Goal: Task Accomplishment & Management: Complete application form

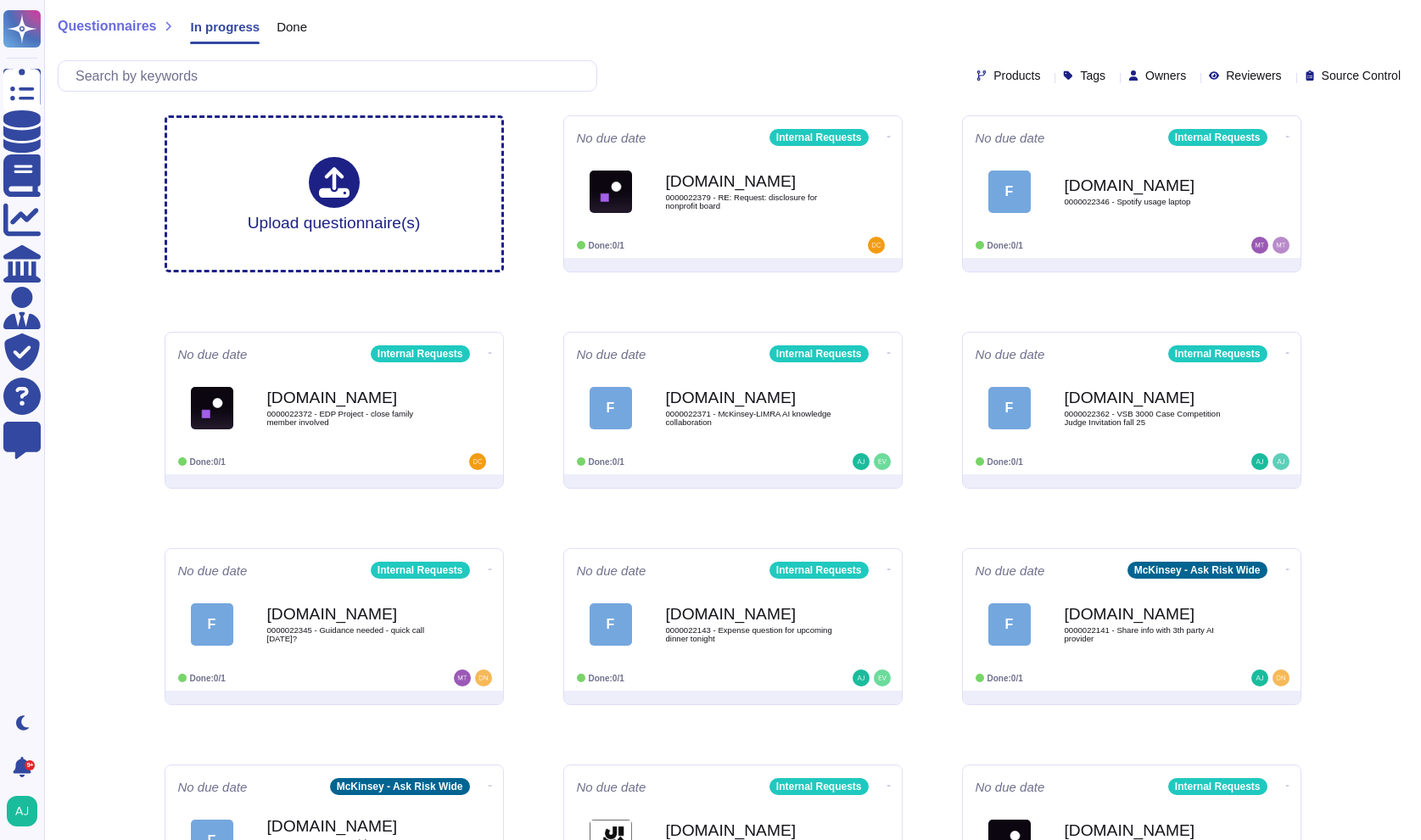
click at [726, 36] on div "Questionnaires In progress Done" at bounding box center [732, 30] width 1349 height 34
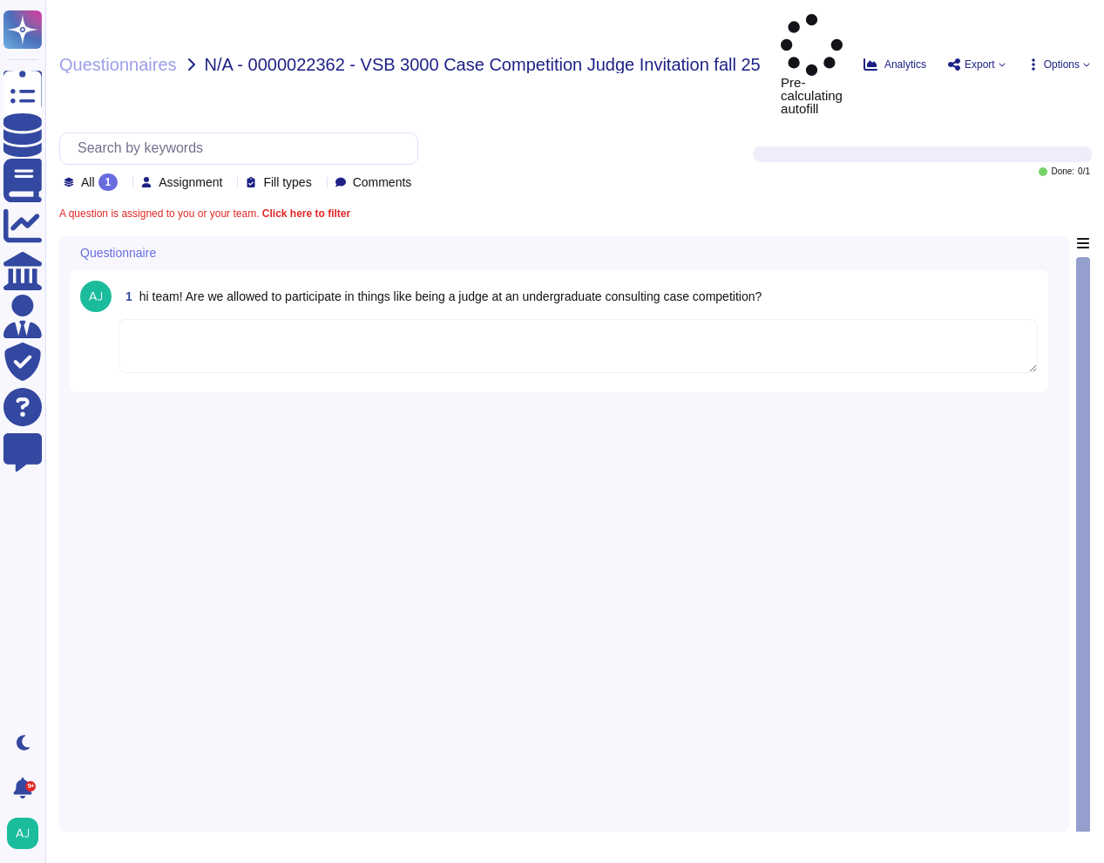
click at [533, 319] on textarea at bounding box center [578, 346] width 919 height 54
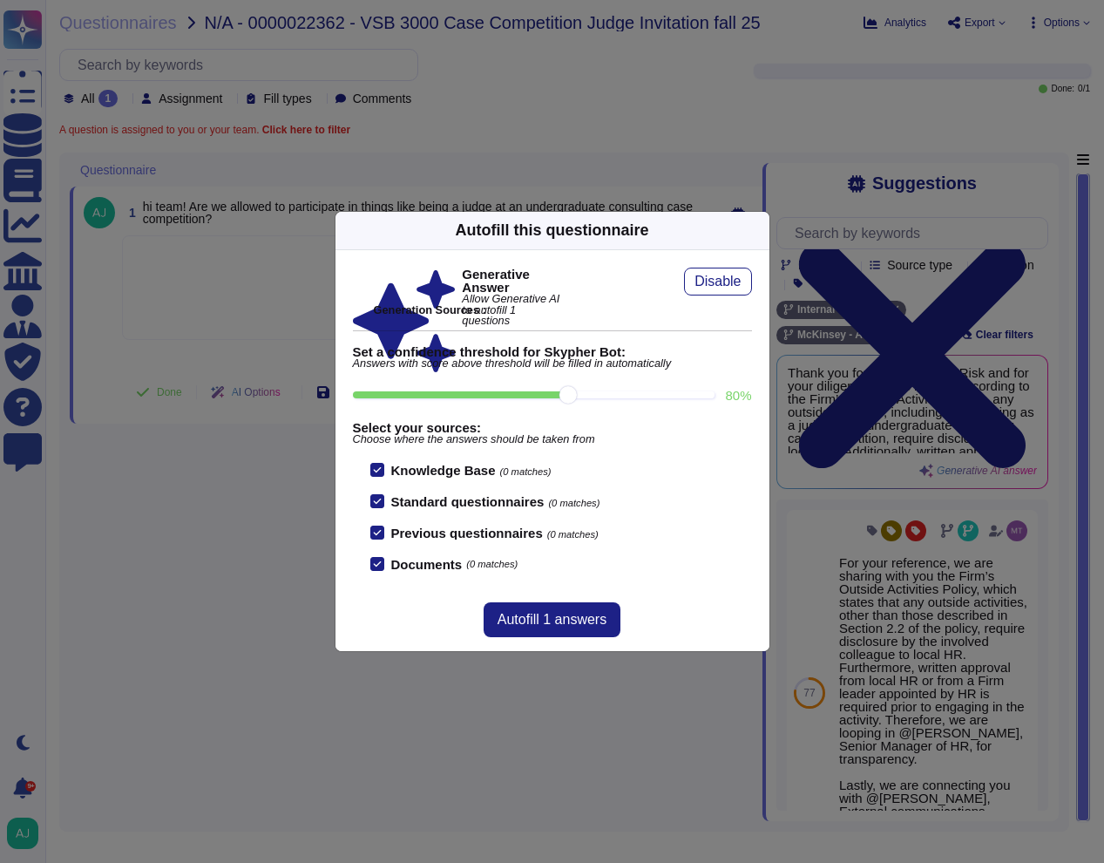
drag, startPoint x: 235, startPoint y: 564, endPoint x: 247, endPoint y: 528, distance: 37.8
click at [235, 564] on div "Autofill this questionnaire Generative Answer Allow Generative AI to autofill 1…" at bounding box center [552, 431] width 1104 height 863
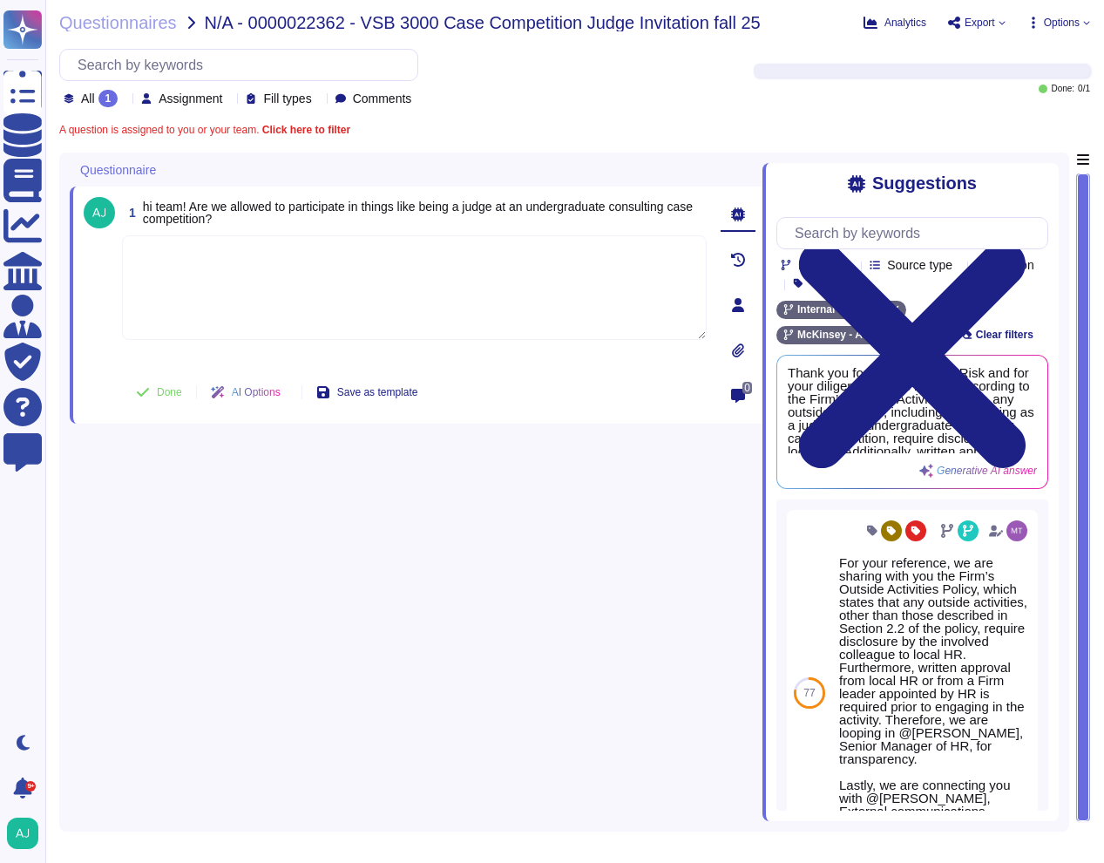
click at [320, 298] on textarea at bounding box center [414, 287] width 585 height 105
paste textarea "Following our Firm’s Outside Activities Policy , activities other not described…"
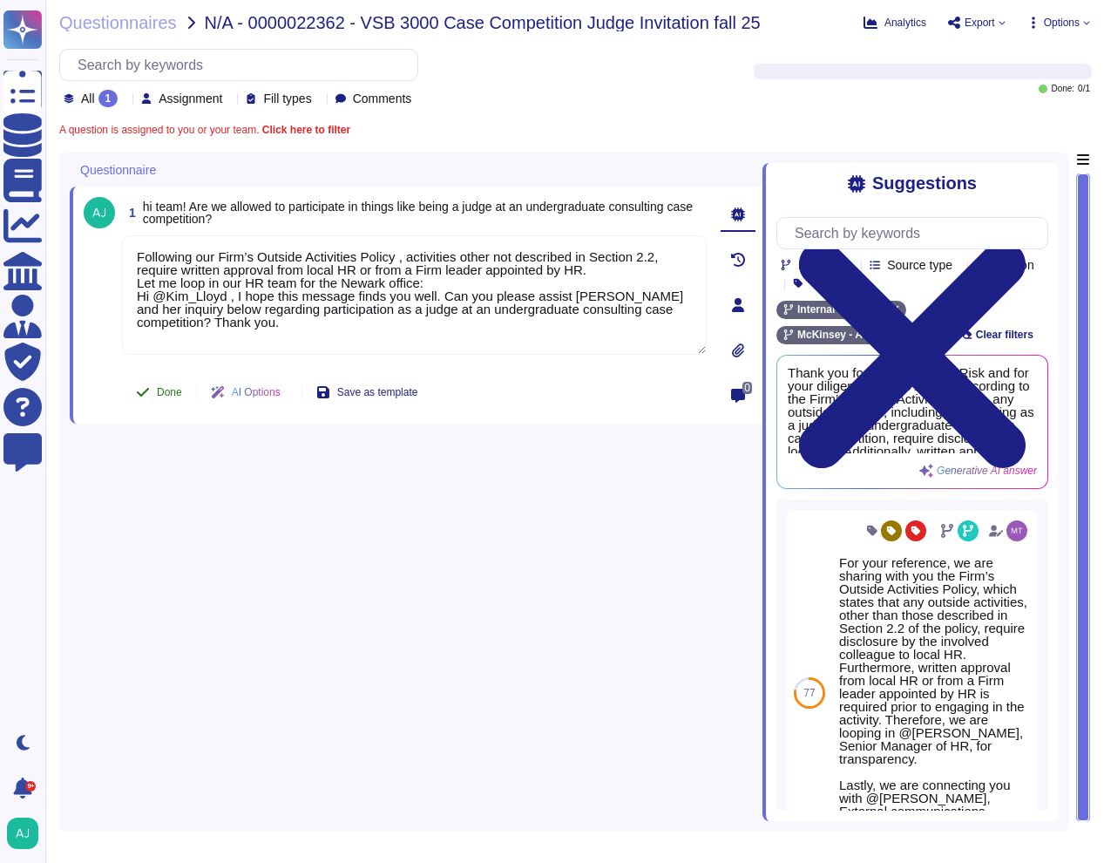
type textarea "Following our Firm’s Outside Activities Policy , activities other not described…"
click at [172, 392] on span "Done" at bounding box center [169, 392] width 25 height 10
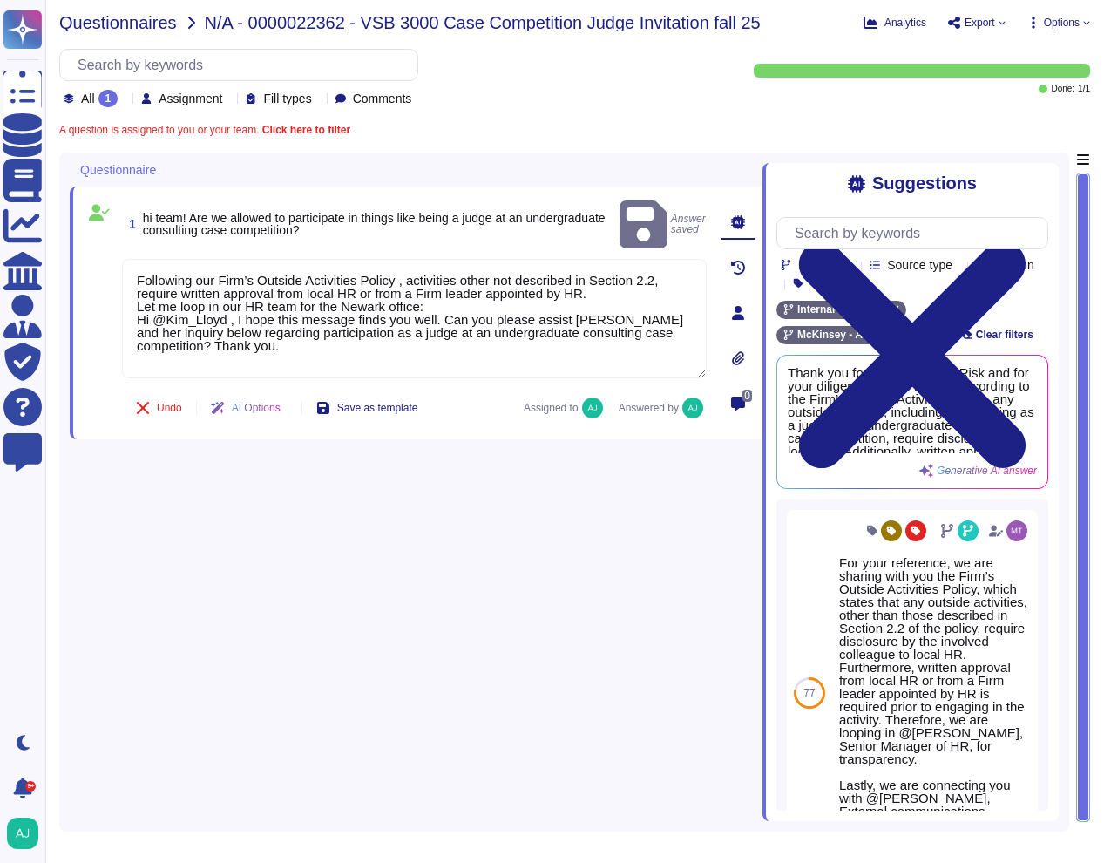
click at [147, 28] on span "Questionnaires" at bounding box center [118, 22] width 118 height 17
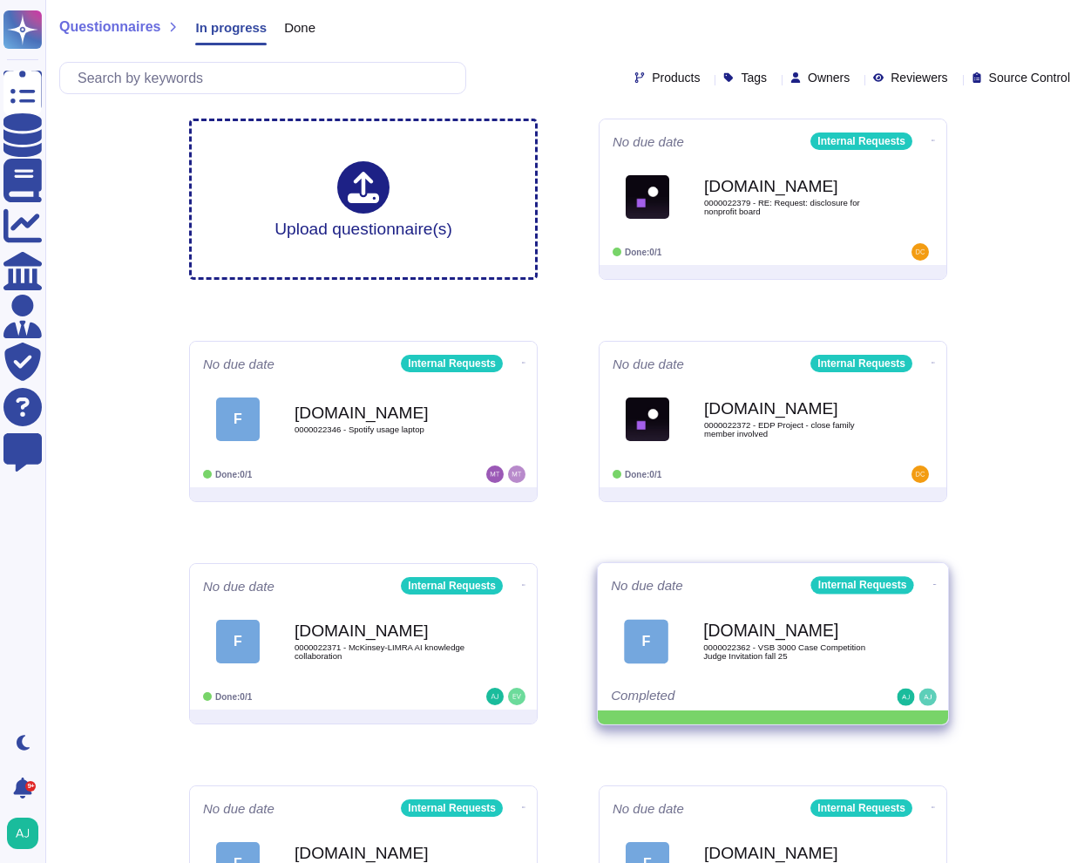
click at [933, 584] on icon at bounding box center [934, 584] width 3 height 1
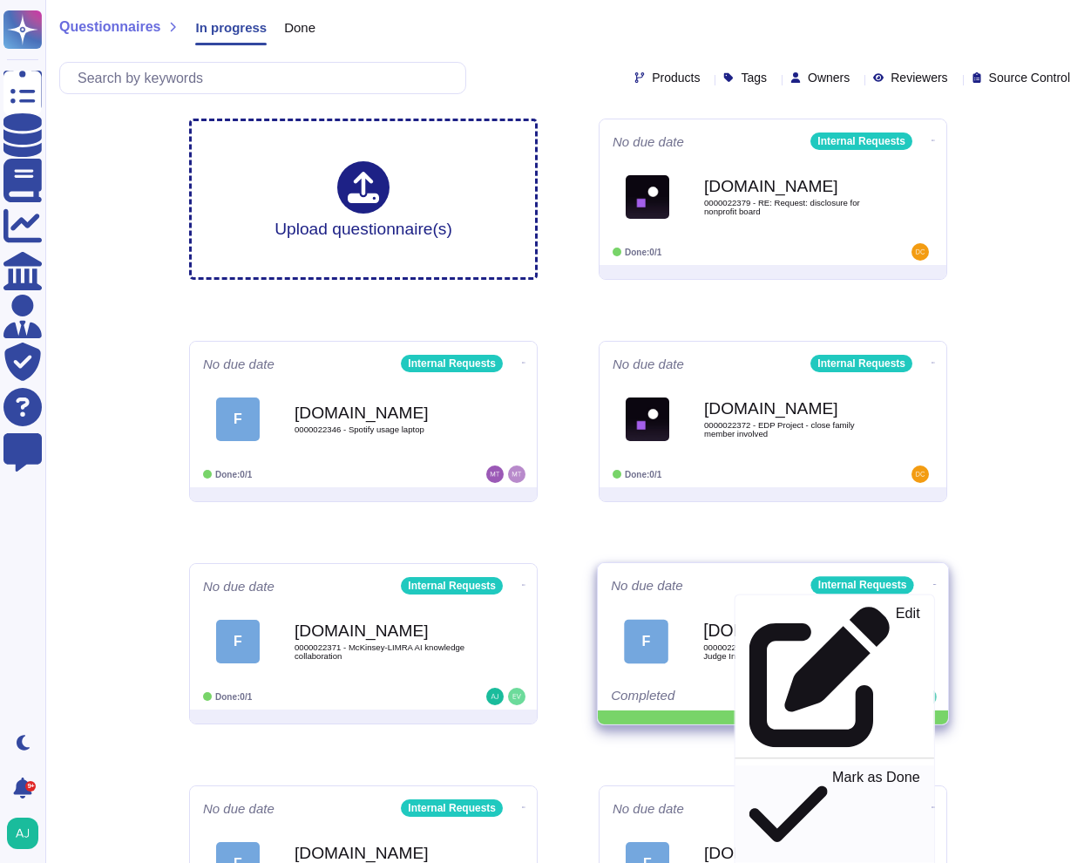
click at [863, 769] on div "Mark as Done" at bounding box center [834, 814] width 170 height 90
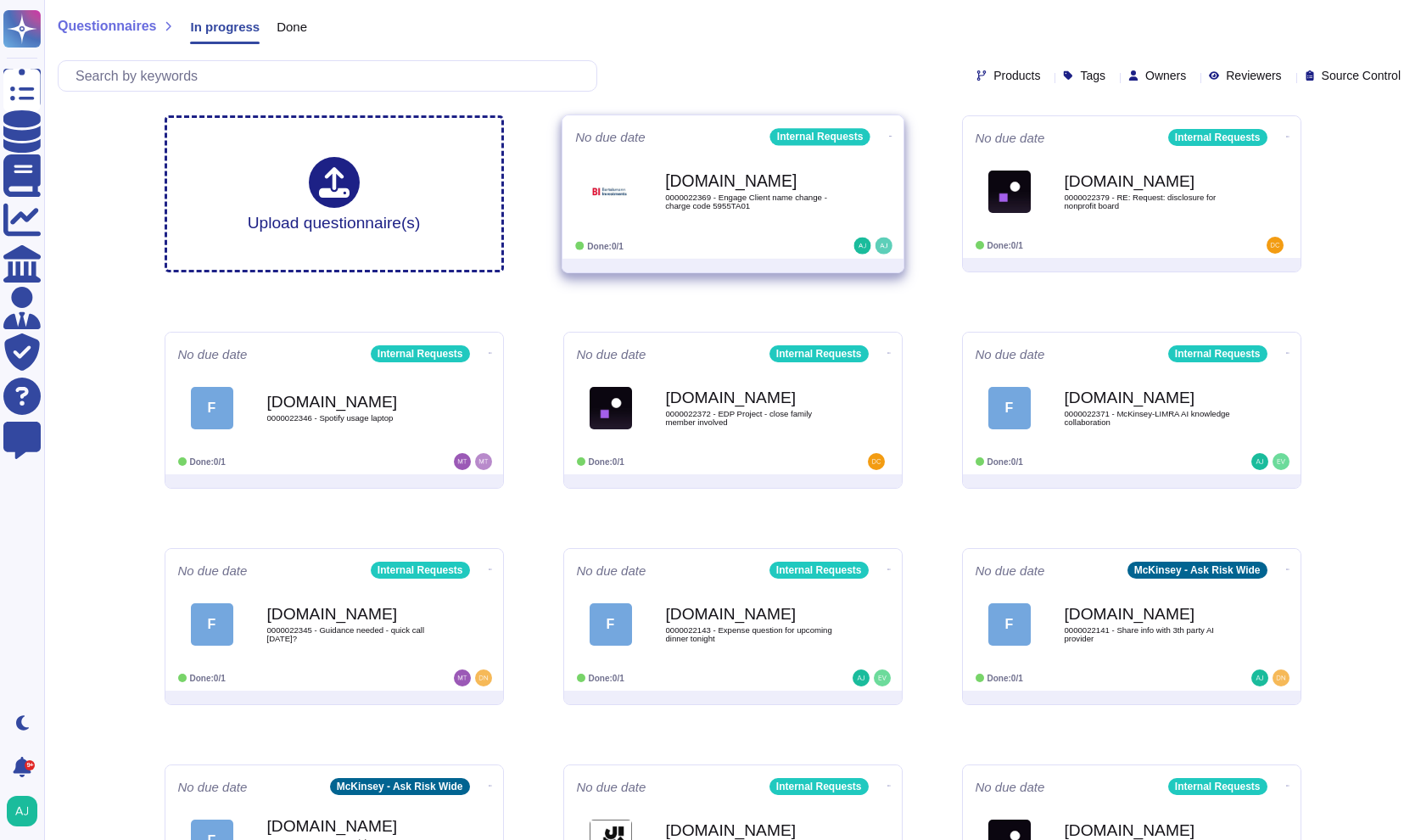
click at [736, 262] on div at bounding box center [733, 266] width 341 height 14
click at [850, 168] on span "[DOMAIN_NAME] 0000022369 - Engage Client name change - charge code 5955TA01" at bounding box center [733, 191] width 315 height 69
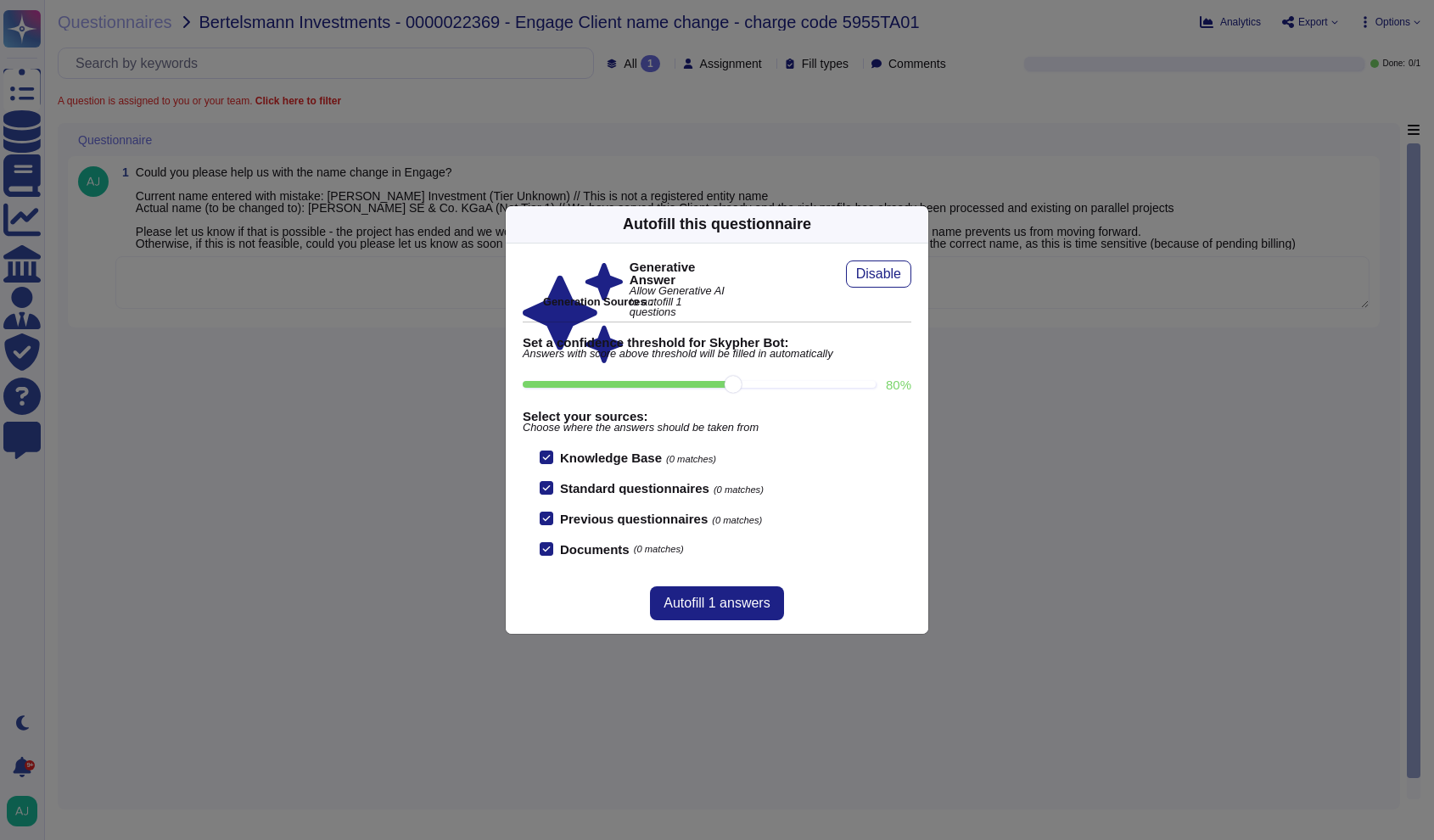
click at [1169, 376] on div "Autofill this questionnaire Generative Answer Allow Generative AI to autofill 1…" at bounding box center [717, 420] width 1434 height 840
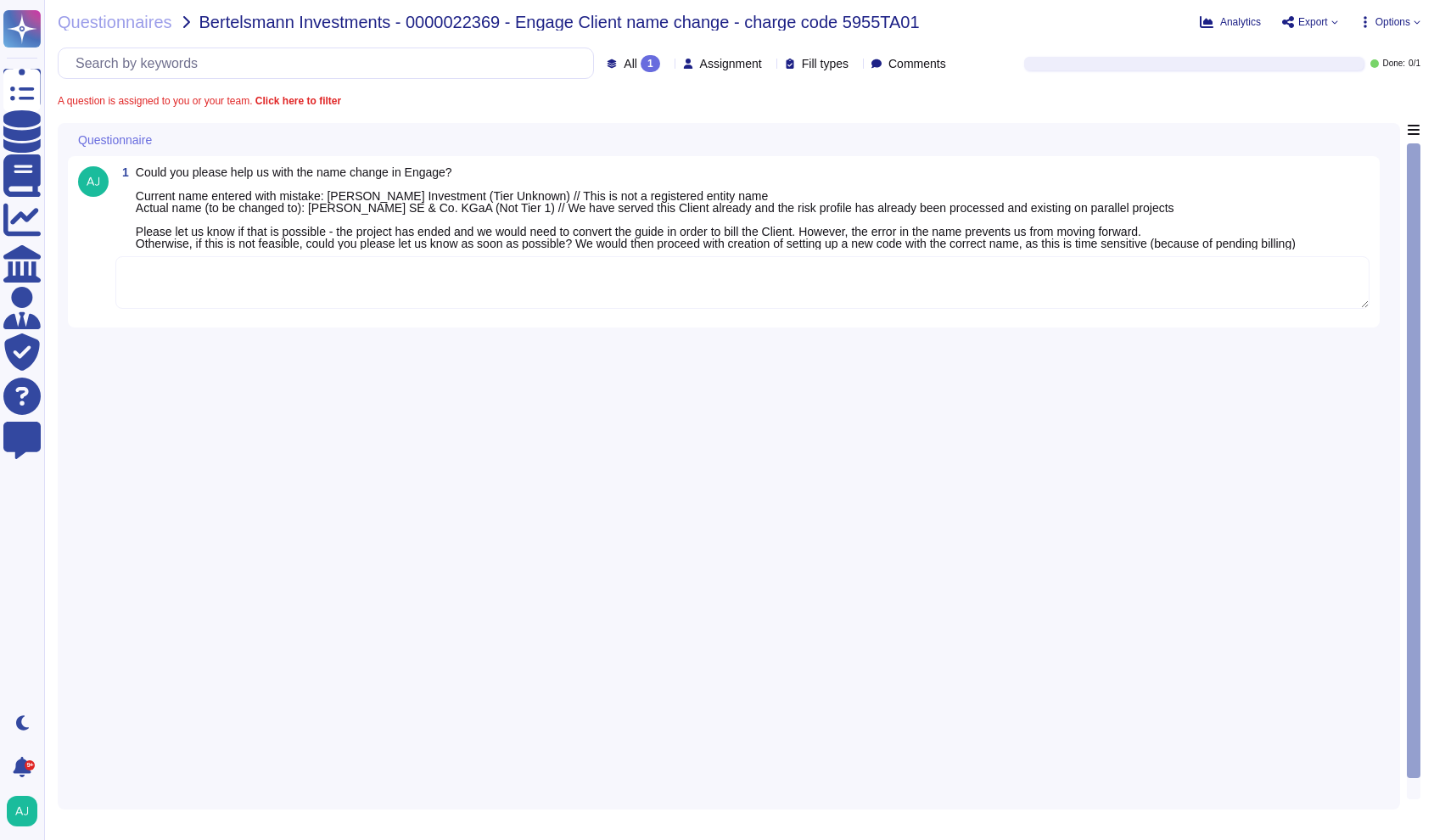
click at [258, 270] on textarea at bounding box center [743, 282] width 1254 height 53
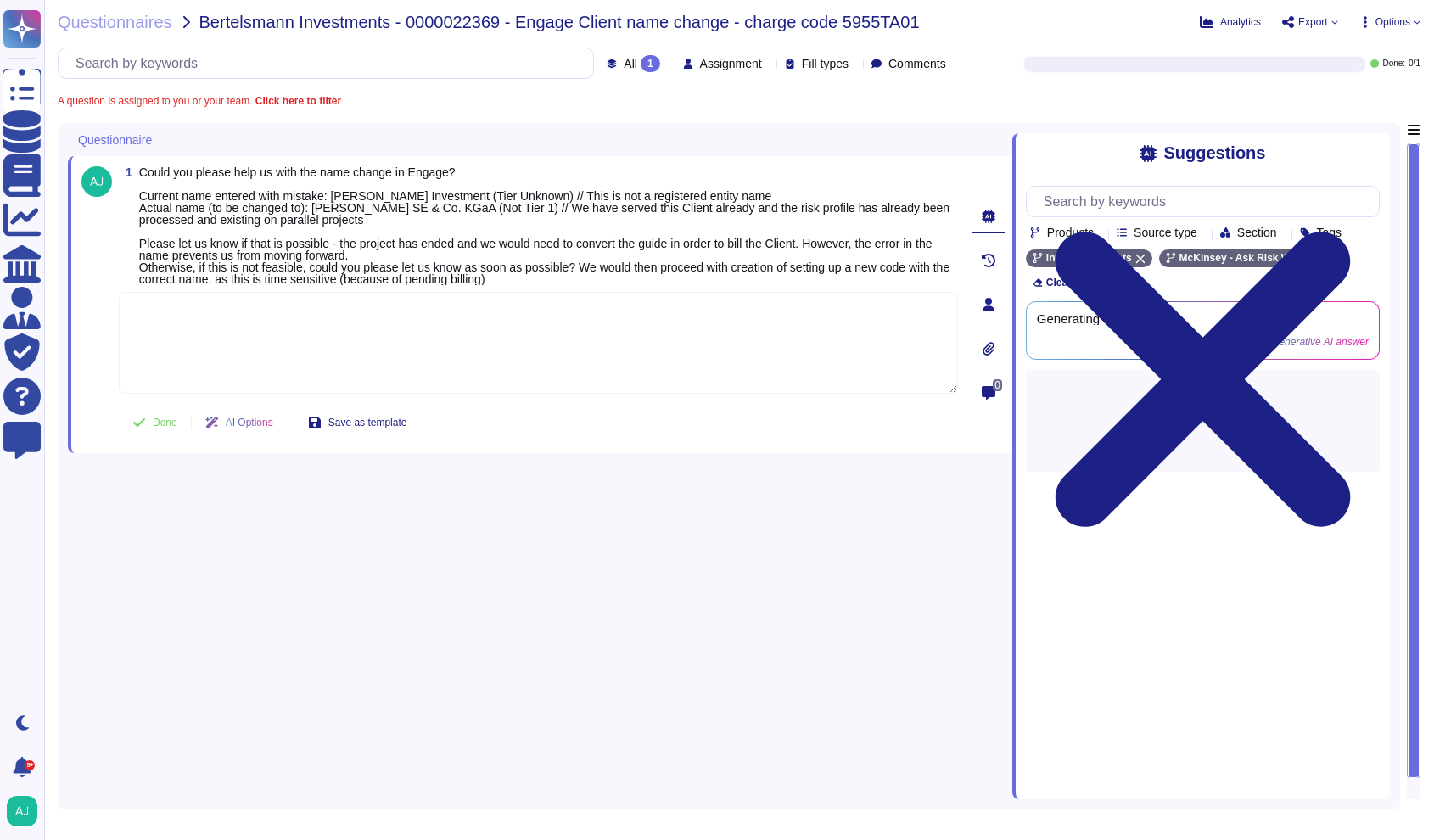
paste textarea "Our Firm’s new rules for Client Tiering and Engagements do not allow a change f…"
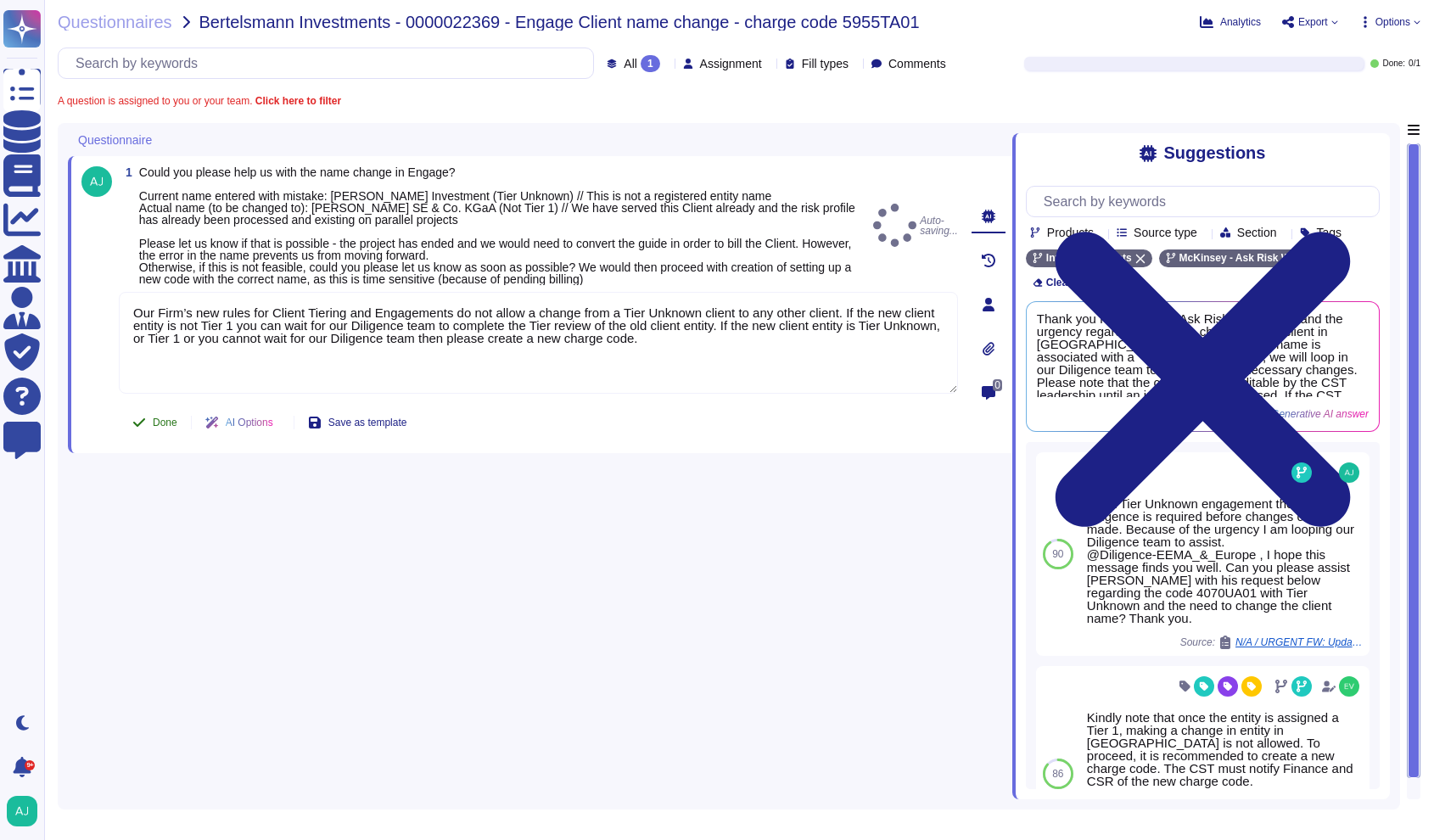
type textarea "Our Firm’s new rules for Client Tiering and Engagements do not allow a change f…"
click at [168, 419] on span "Done" at bounding box center [165, 422] width 24 height 10
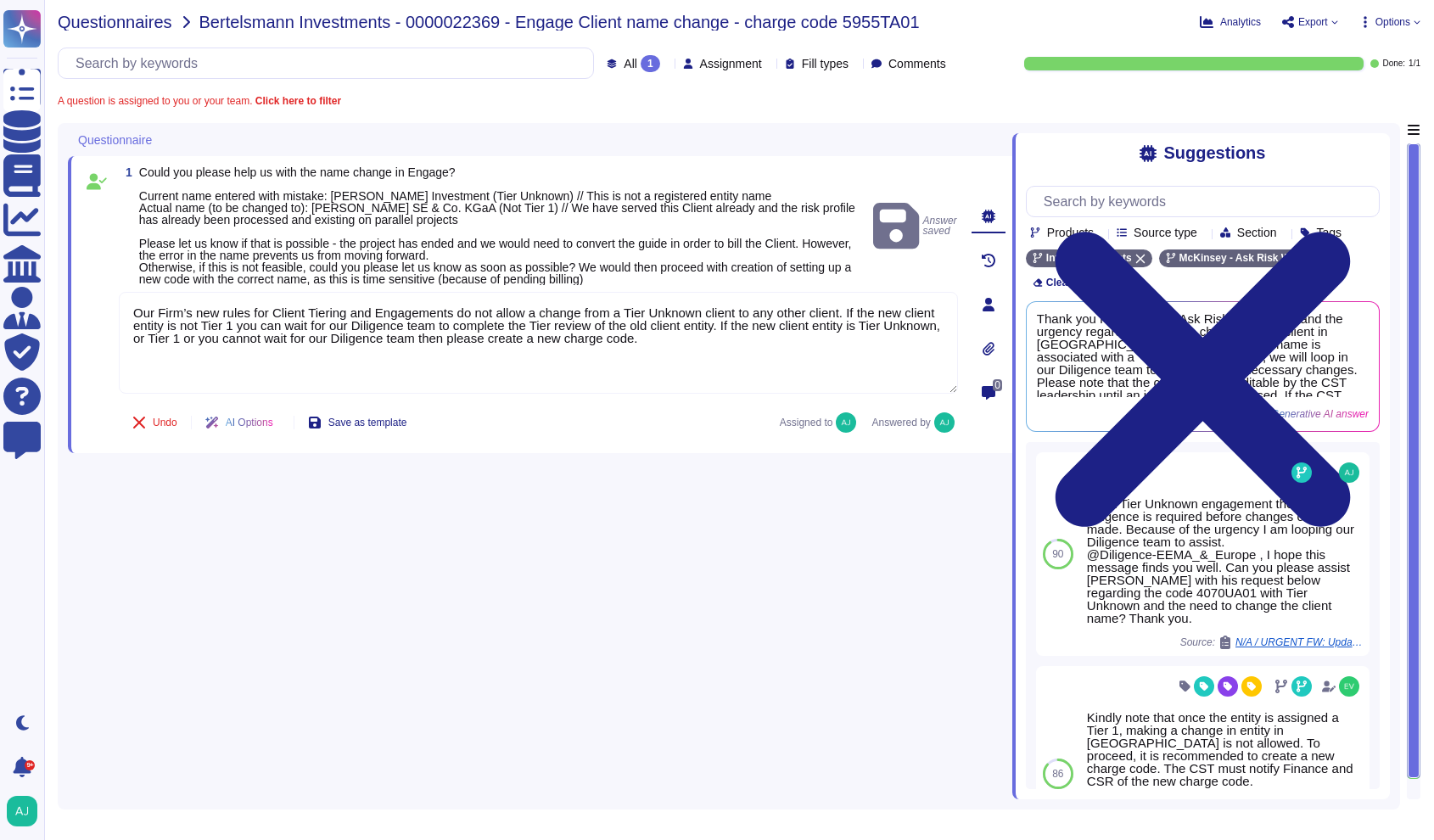
click at [122, 23] on span "Questionnaires" at bounding box center [115, 21] width 115 height 17
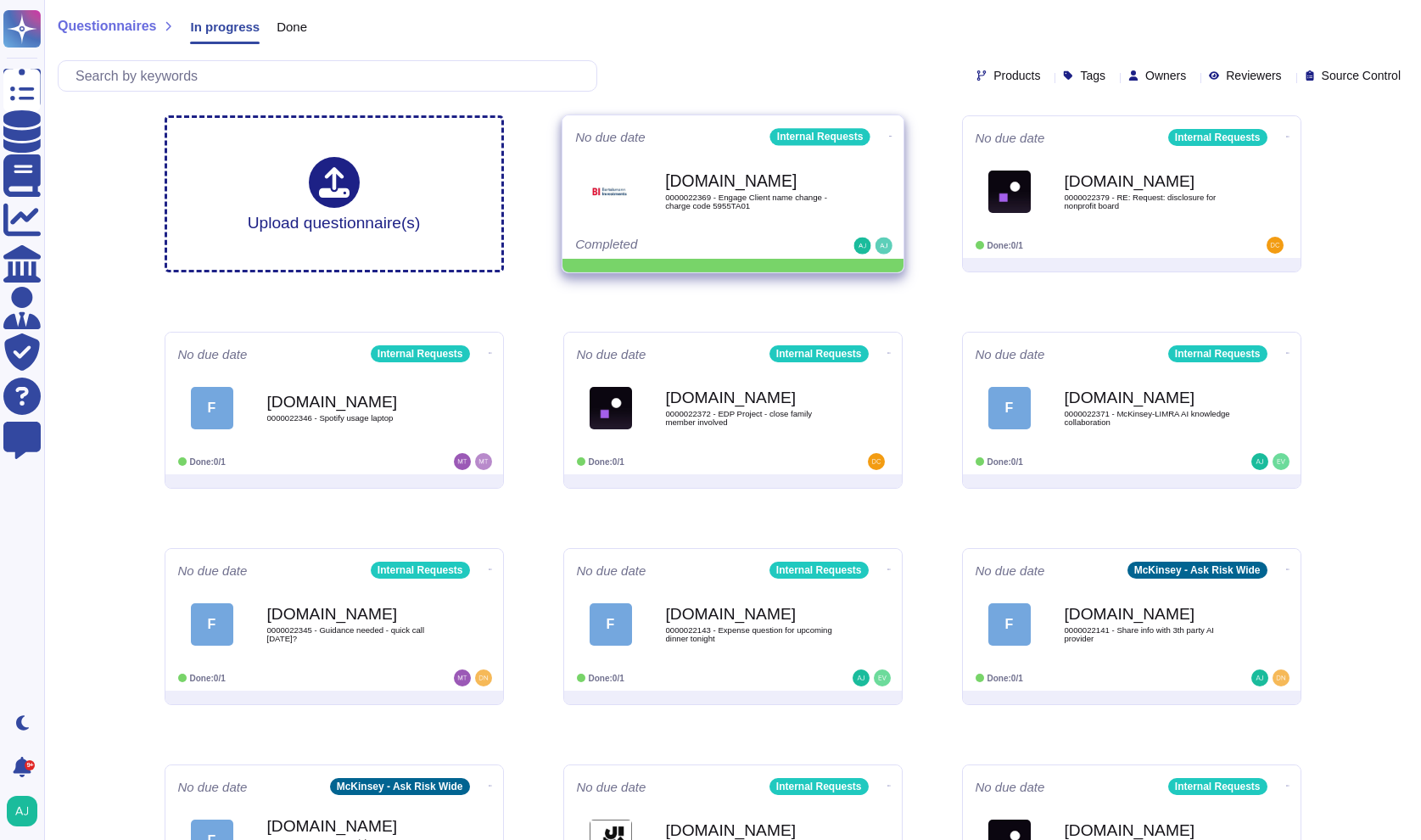
click at [888, 137] on icon at bounding box center [889, 136] width 3 height 4
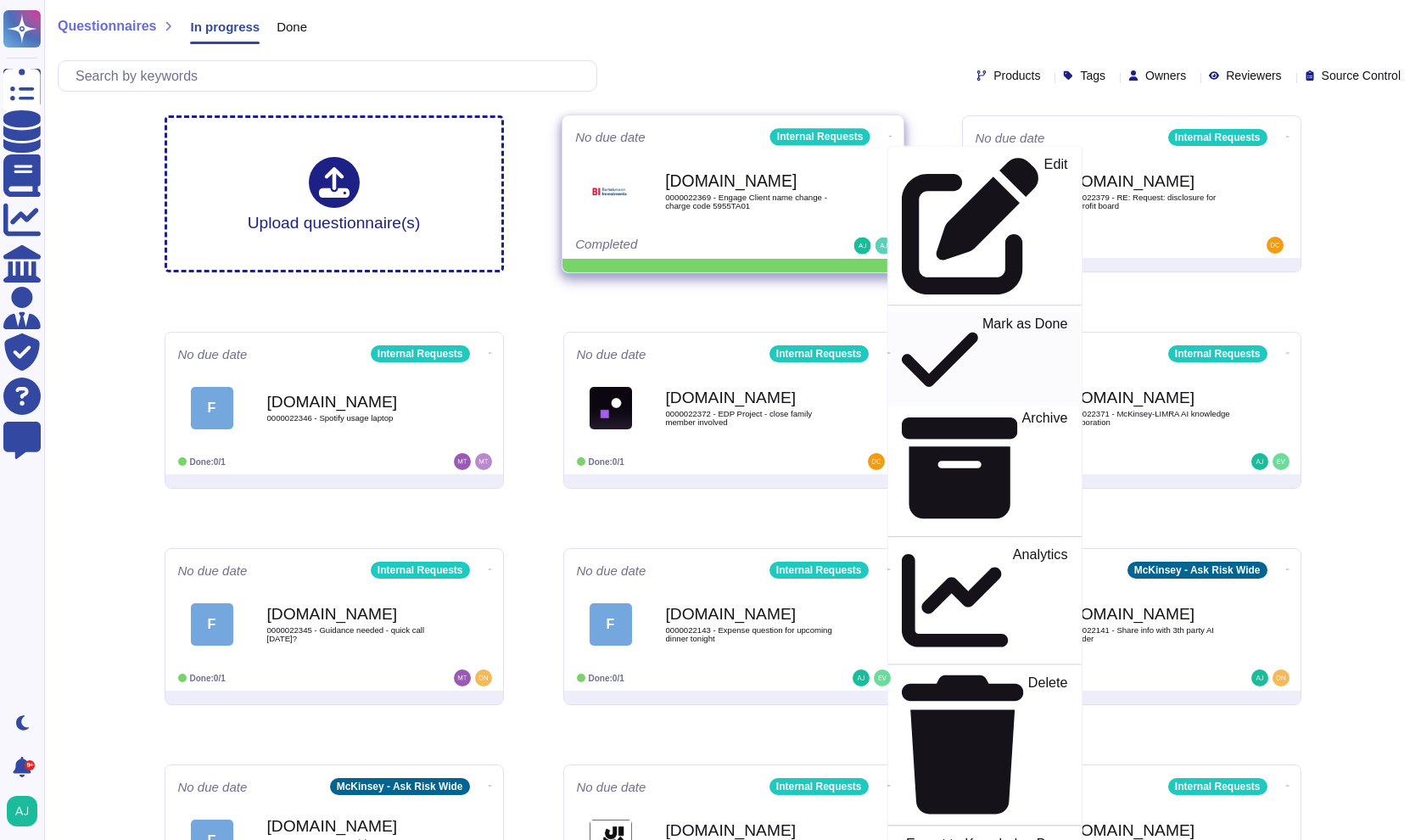
click at [981, 316] on p "Mark as Done" at bounding box center [1024, 359] width 86 height 87
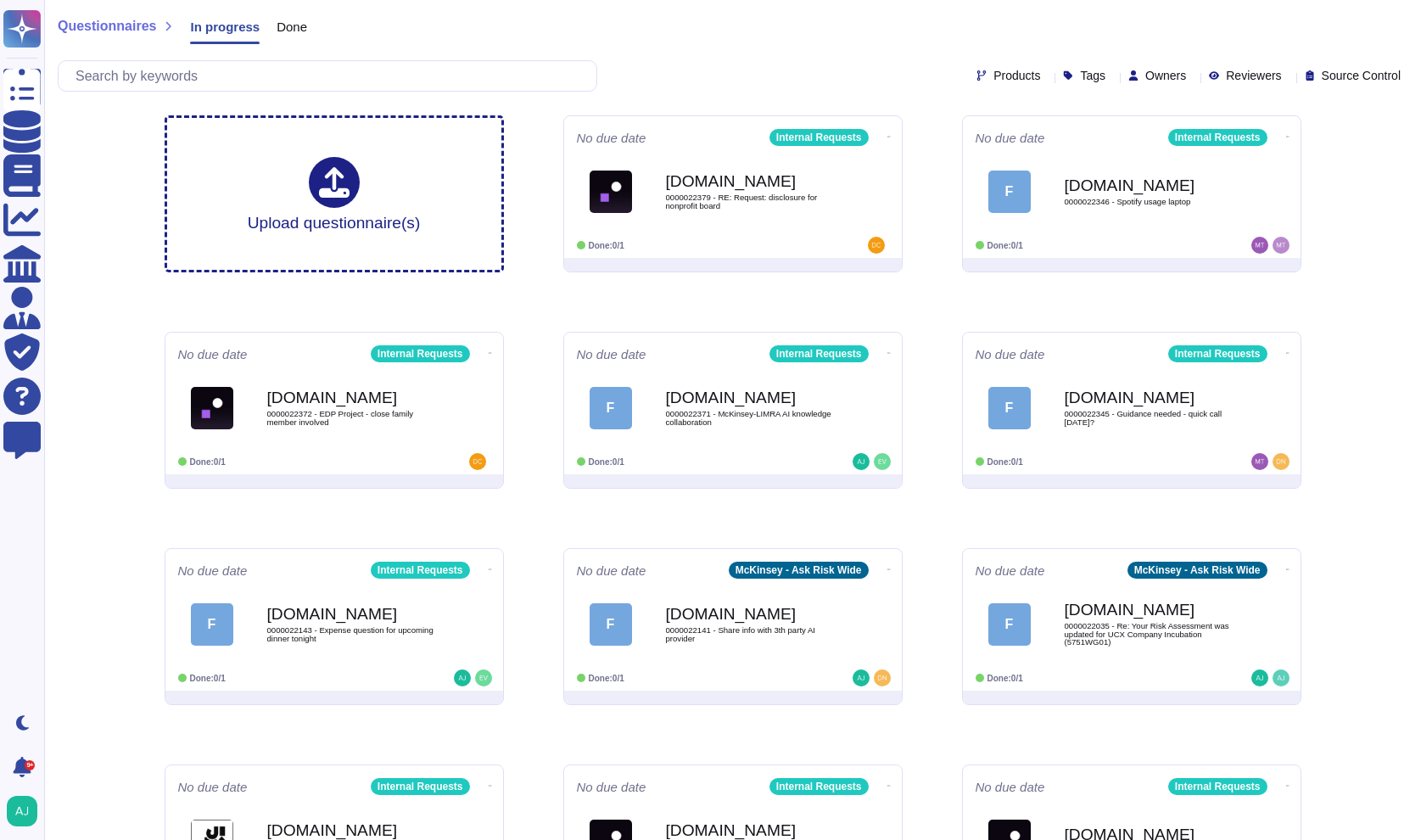
click at [828, 70] on div "Products Tags Owners Reviewers Source Control" at bounding box center [732, 76] width 1349 height 31
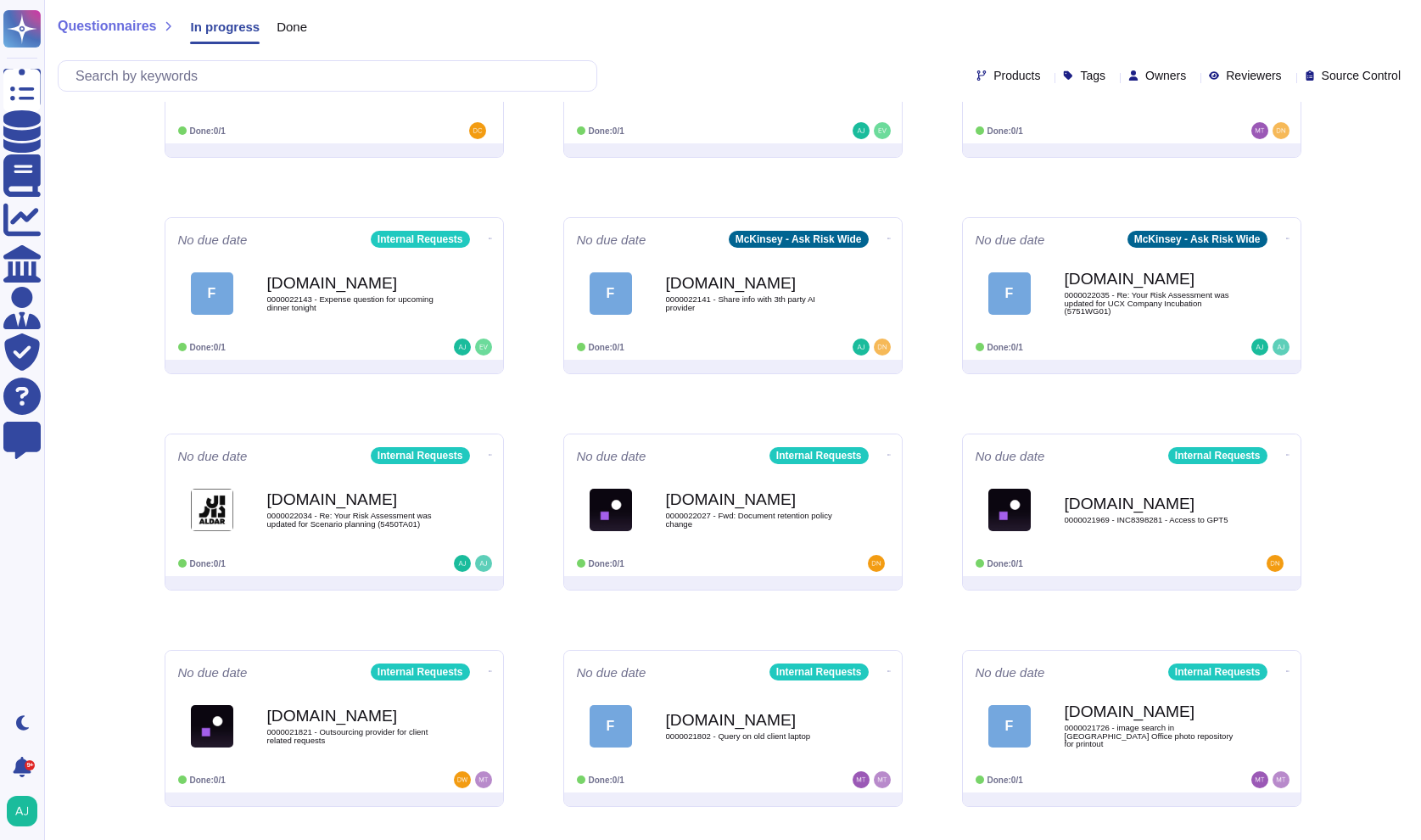
scroll to position [332, 0]
click at [1362, 412] on div "Questionnaires In progress Done Products Tags Owners Reviewers Source Control U…" at bounding box center [732, 351] width 1376 height 1368
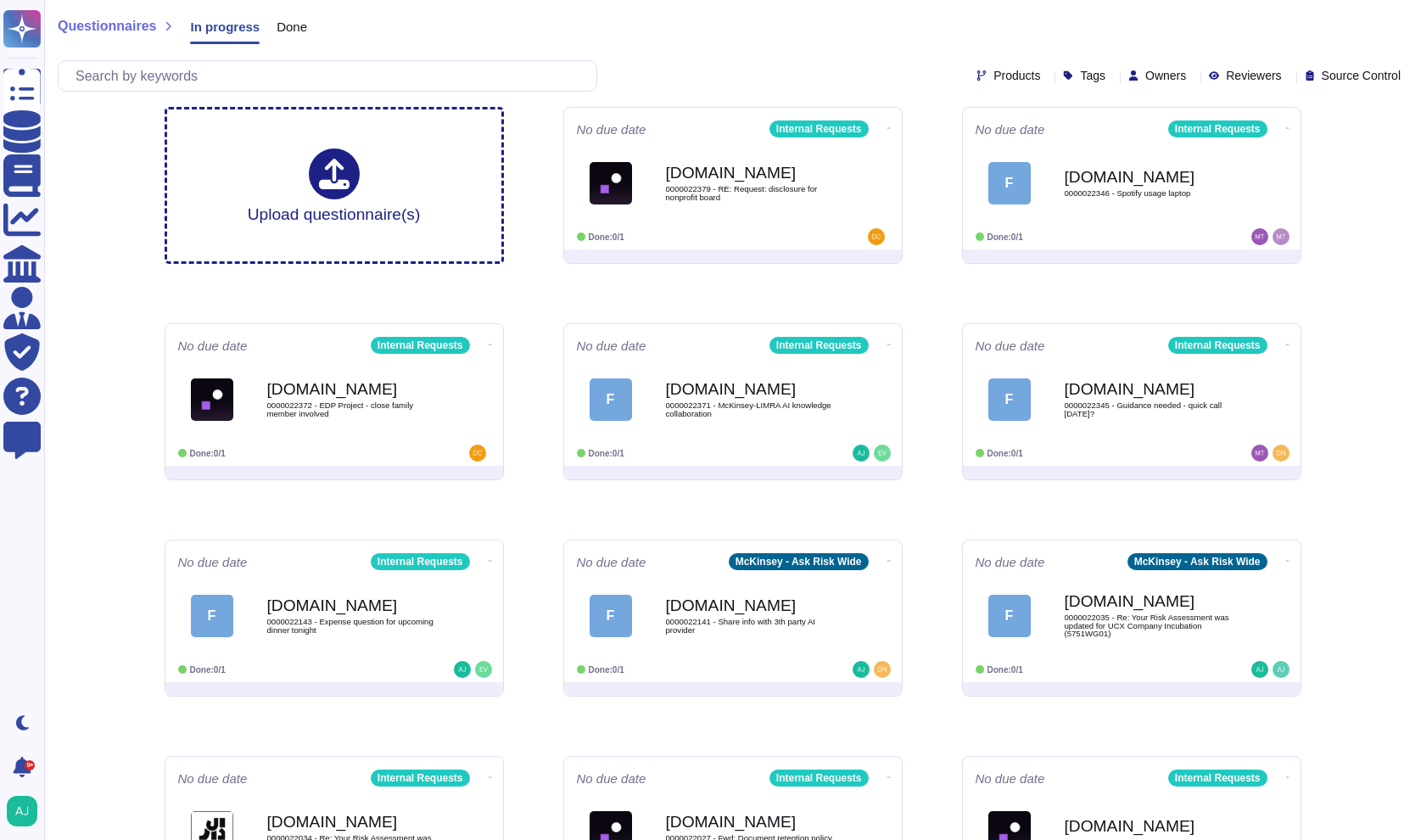
scroll to position [0, 0]
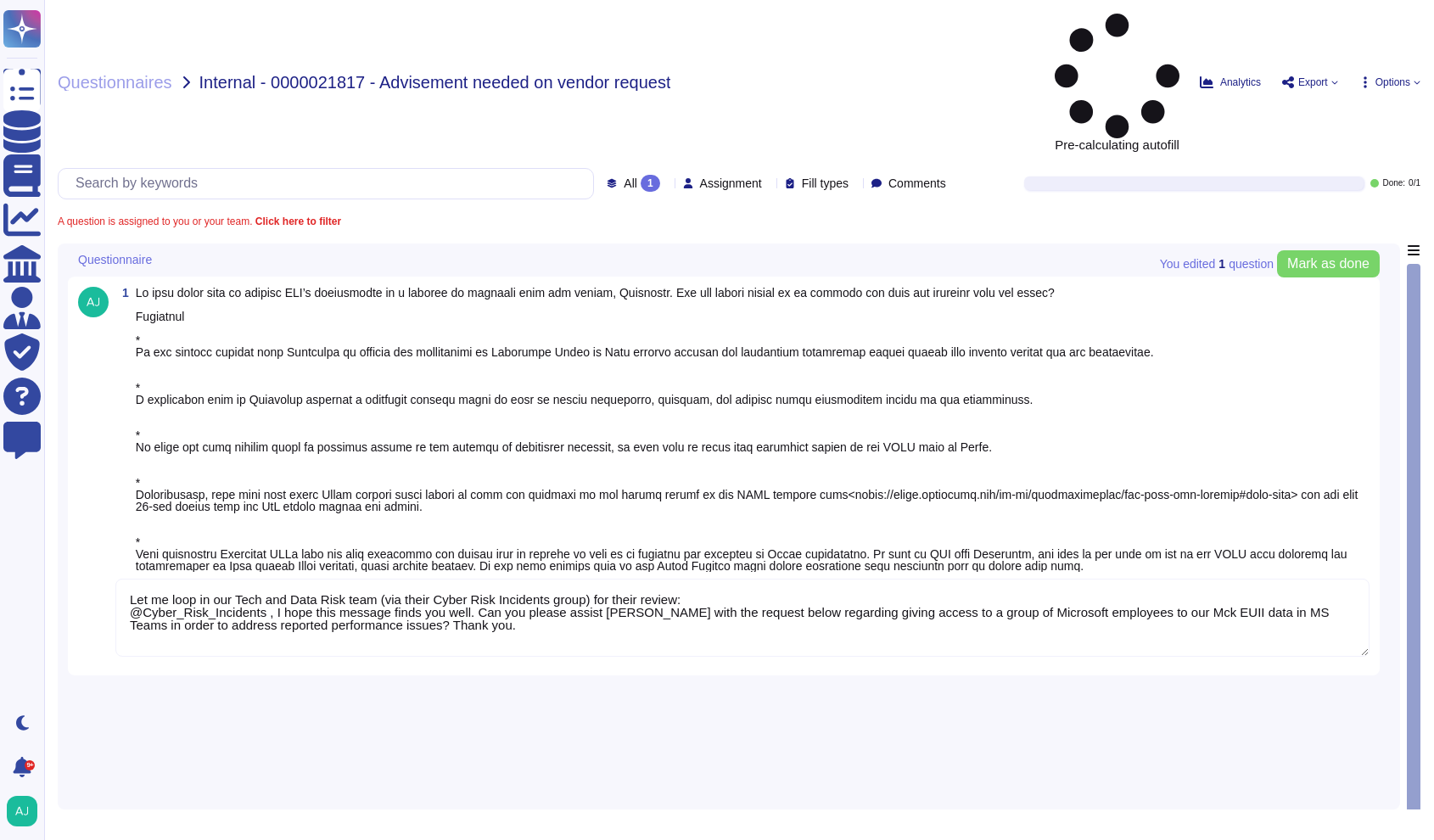
type textarea "Let me loop in our Tech and Data Risk team (via their Cyber Risk Incidents grou…"
